Goal: Check status: Check status

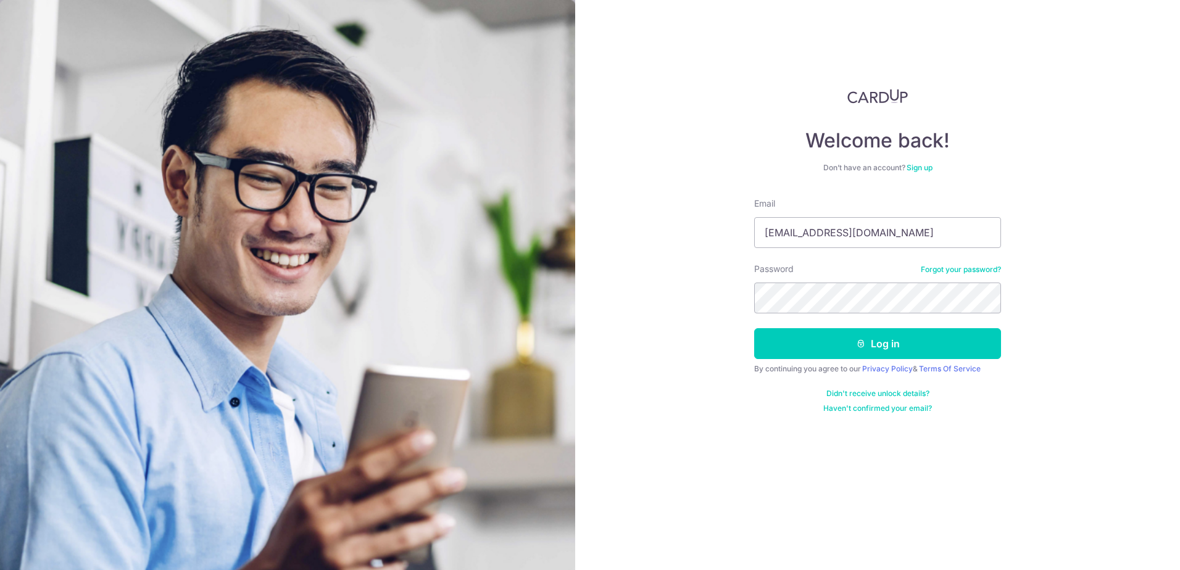
click at [754, 328] on button "Log in" at bounding box center [877, 343] width 247 height 31
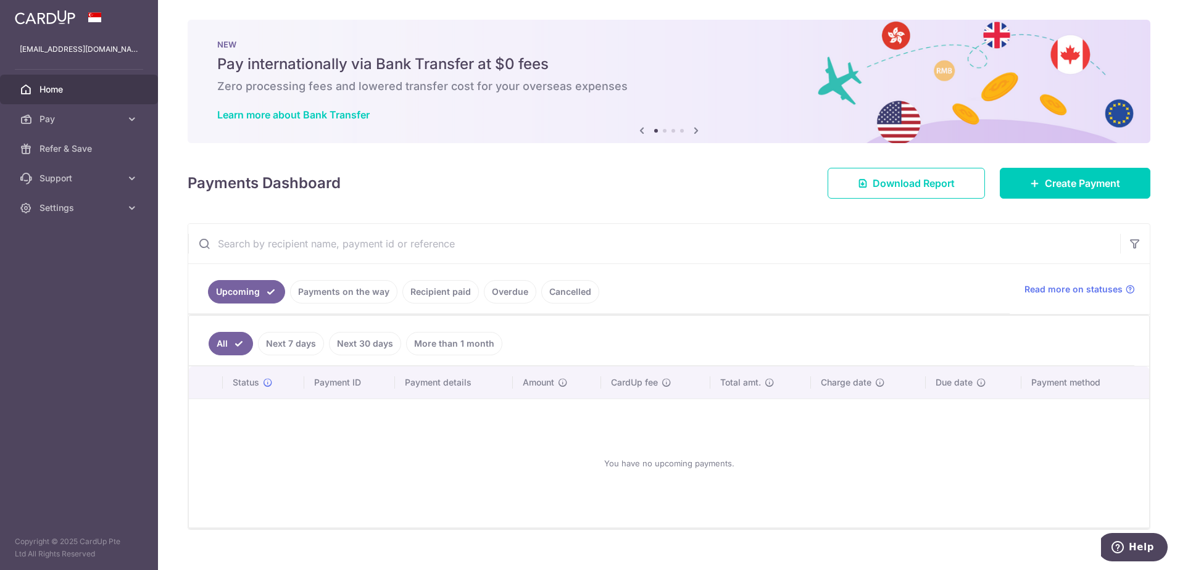
click at [380, 294] on link "Payments on the way" at bounding box center [343, 291] width 107 height 23
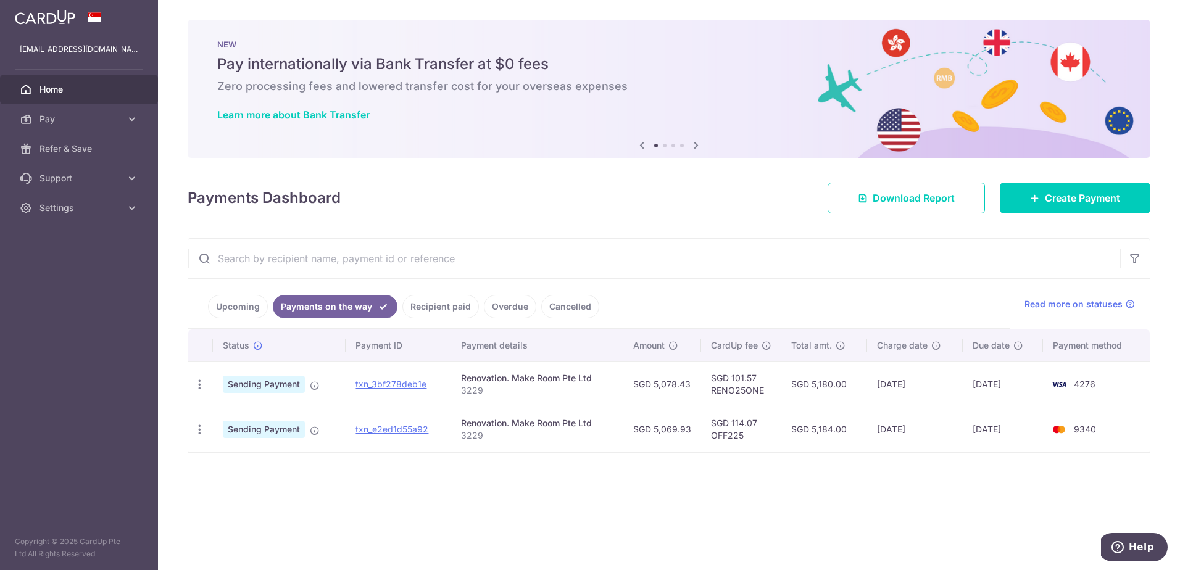
click at [225, 312] on link "Upcoming" at bounding box center [238, 306] width 60 height 23
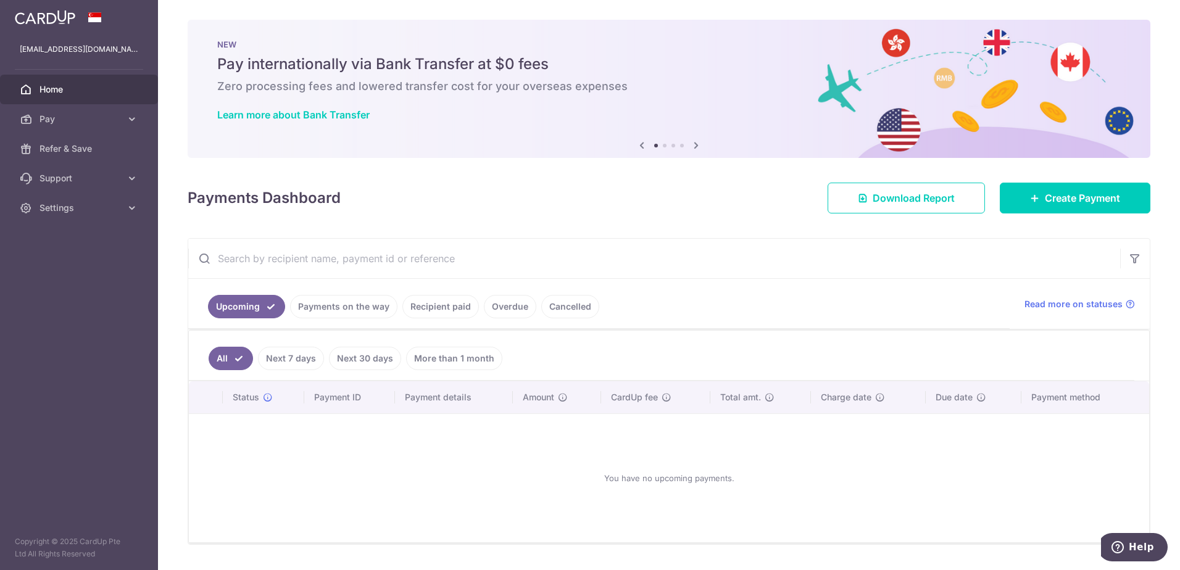
click at [358, 310] on link "Payments on the way" at bounding box center [343, 306] width 107 height 23
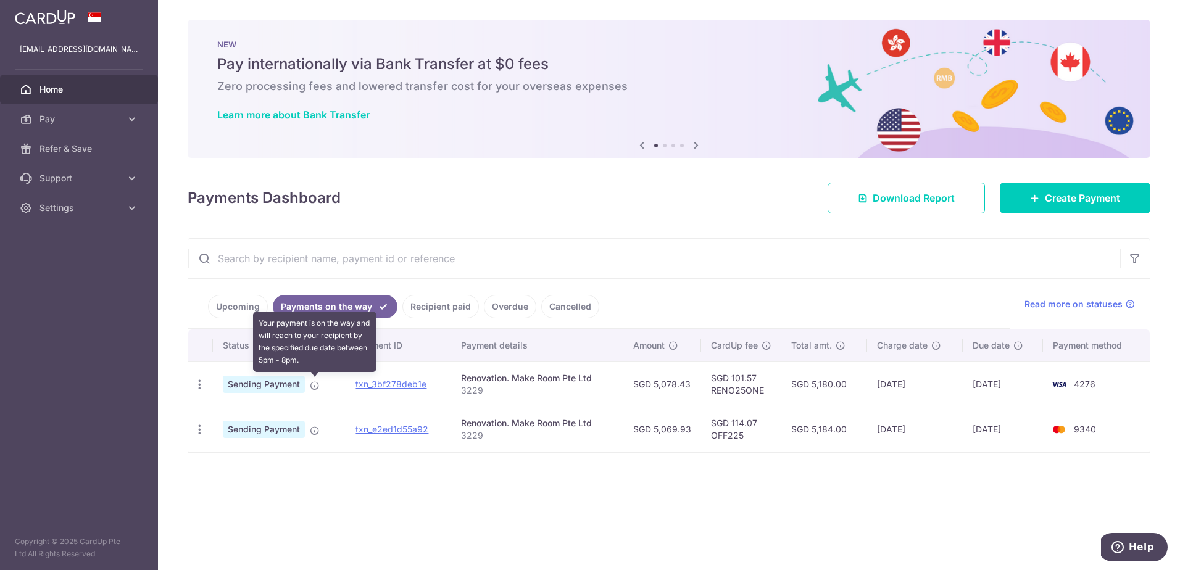
click at [312, 384] on icon at bounding box center [315, 386] width 10 height 10
